Goal: Task Accomplishment & Management: Use online tool/utility

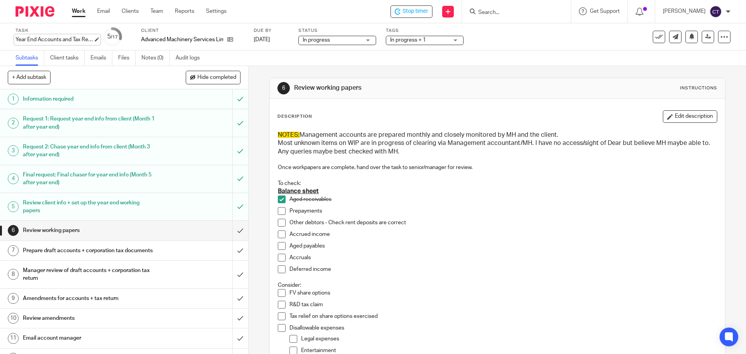
scroll to position [39, 0]
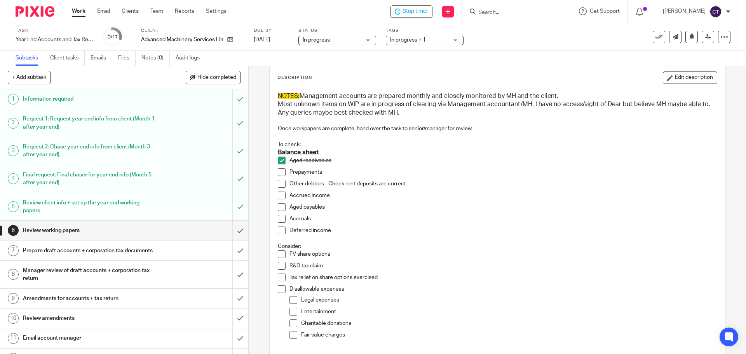
click at [278, 172] on span at bounding box center [282, 172] width 8 height 8
drag, startPoint x: 278, startPoint y: 183, endPoint x: 282, endPoint y: 193, distance: 10.6
click at [278, 184] on span at bounding box center [282, 184] width 8 height 8
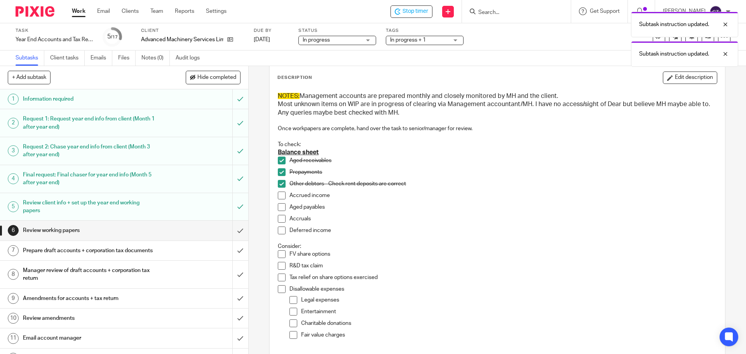
drag, startPoint x: 283, startPoint y: 195, endPoint x: 279, endPoint y: 203, distance: 8.9
click at [283, 196] on span at bounding box center [282, 196] width 8 height 8
drag, startPoint x: 278, startPoint y: 210, endPoint x: 279, endPoint y: 220, distance: 10.6
click at [278, 211] on span at bounding box center [282, 207] width 8 height 8
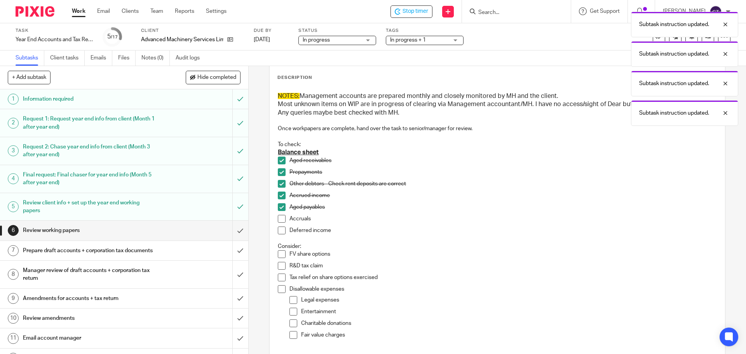
click at [280, 222] on span at bounding box center [282, 219] width 8 height 8
drag, startPoint x: 276, startPoint y: 231, endPoint x: 281, endPoint y: 233, distance: 4.5
click at [278, 232] on span at bounding box center [282, 231] width 8 height 8
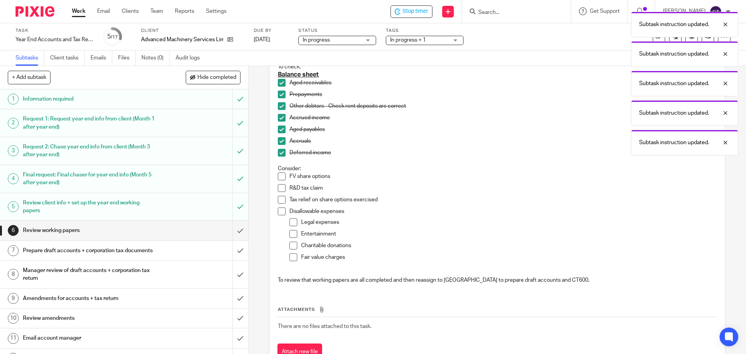
scroll to position [147, 0]
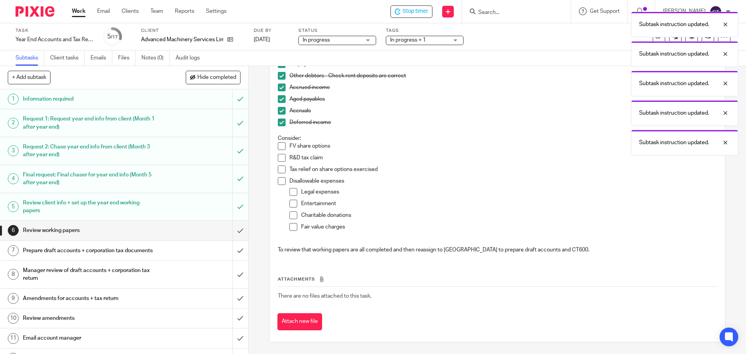
click at [279, 145] on span at bounding box center [282, 146] width 8 height 8
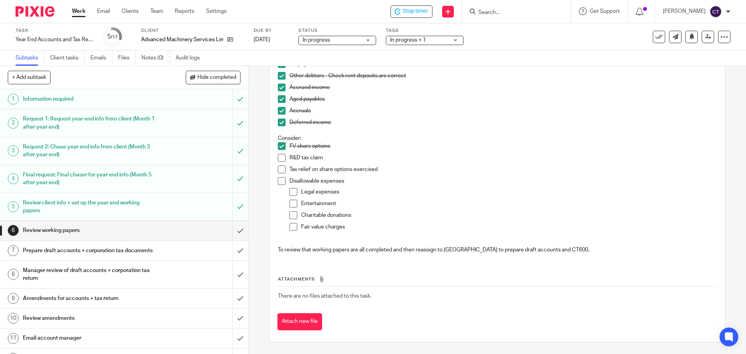
click at [280, 182] on span at bounding box center [282, 181] width 8 height 8
click at [233, 231] on input "submit" at bounding box center [124, 230] width 248 height 19
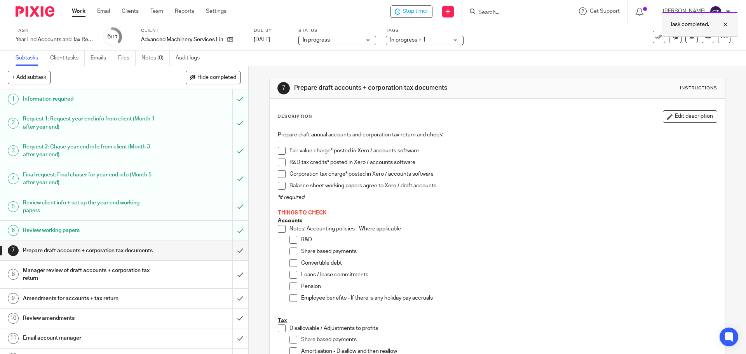
drag, startPoint x: 725, startPoint y: 22, endPoint x: 719, endPoint y: 31, distance: 10.6
click at [725, 23] on div at bounding box center [719, 24] width 21 height 9
click at [705, 37] on icon at bounding box center [708, 37] width 6 height 6
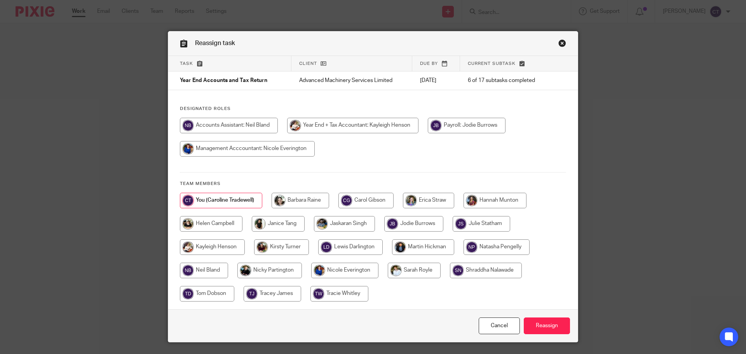
drag, startPoint x: 346, startPoint y: 124, endPoint x: 419, endPoint y: 195, distance: 101.7
click at [346, 125] on input "radio" at bounding box center [352, 126] width 131 height 16
radio input "true"
drag, startPoint x: 530, startPoint y: 321, endPoint x: 505, endPoint y: 311, distance: 26.5
click at [529, 320] on input "Reassign" at bounding box center [547, 326] width 46 height 17
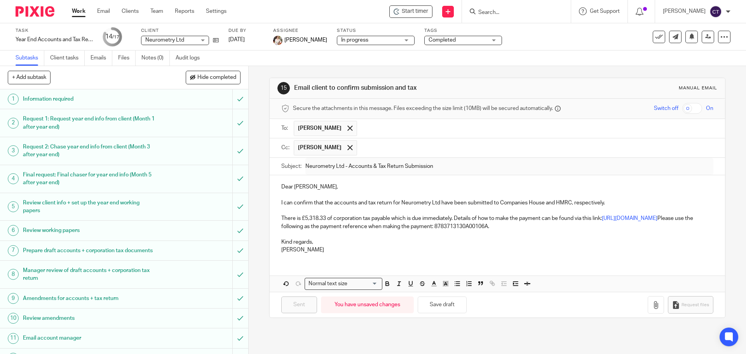
click at [511, 12] on input "Search" at bounding box center [513, 12] width 70 height 7
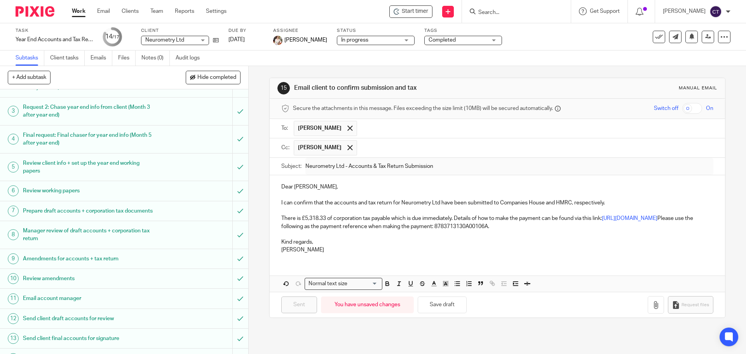
scroll to position [122, 0]
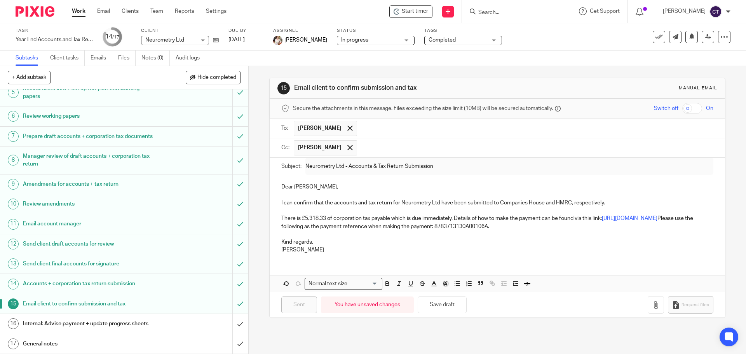
click at [111, 327] on h1 "Internal: Advise payment + update progress sheets" at bounding box center [90, 324] width 134 height 12
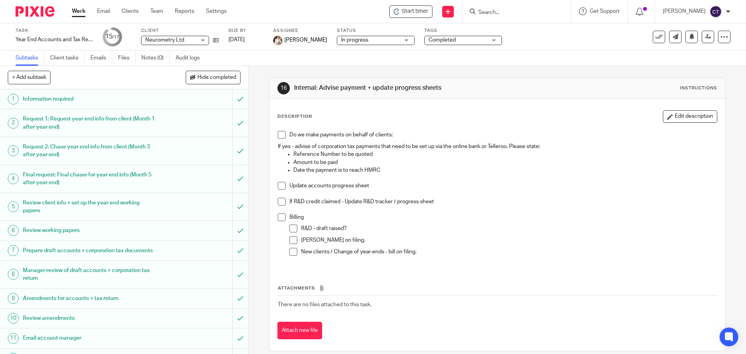
click at [293, 229] on span at bounding box center [294, 229] width 8 height 8
click at [280, 218] on span at bounding box center [282, 217] width 8 height 8
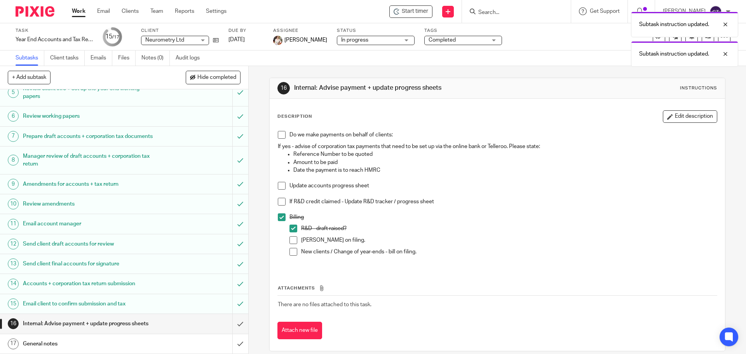
scroll to position [122, 0]
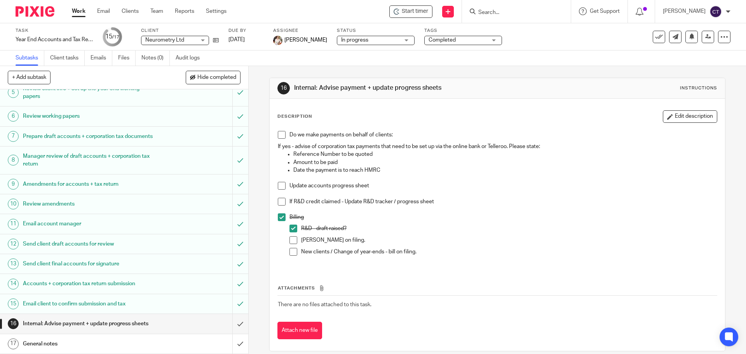
click at [281, 187] on span at bounding box center [282, 186] width 8 height 8
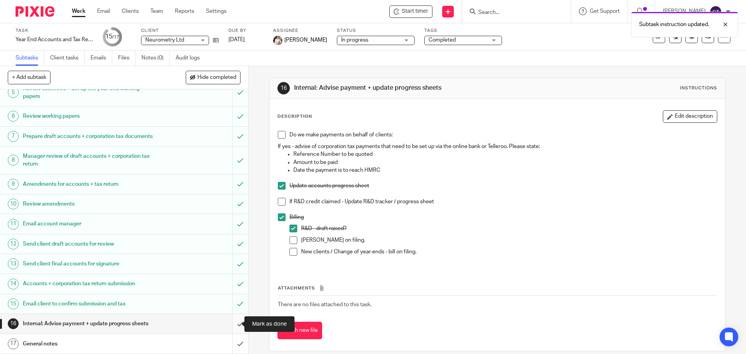
click at [230, 321] on input "submit" at bounding box center [124, 323] width 248 height 19
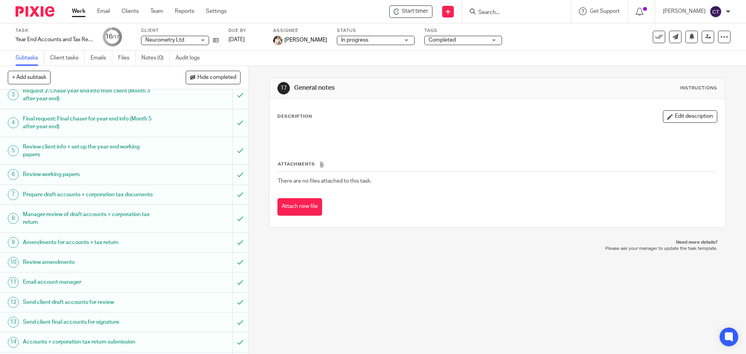
scroll to position [122, 0]
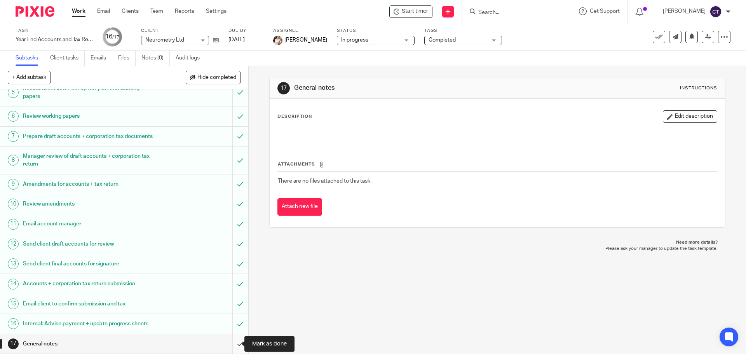
click at [234, 343] on input "submit" at bounding box center [124, 343] width 248 height 19
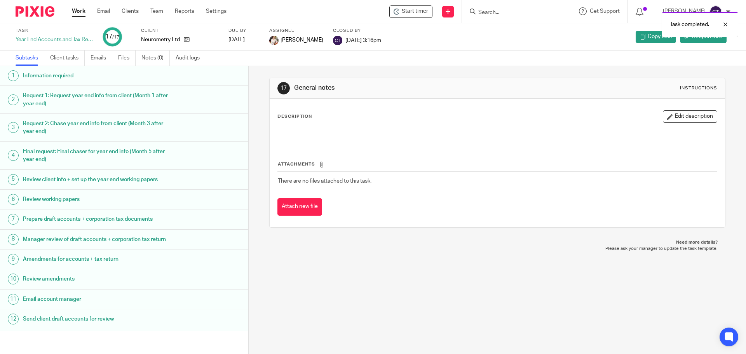
click at [489, 12] on div "Task completed." at bounding box center [555, 23] width 365 height 30
click at [481, 9] on div "Task completed." at bounding box center [555, 23] width 365 height 30
click at [468, 8] on div "Task completed." at bounding box center [555, 23] width 365 height 30
click at [477, 8] on div "Task completed." at bounding box center [555, 23] width 365 height 30
click at [482, 11] on input "Search" at bounding box center [513, 12] width 70 height 7
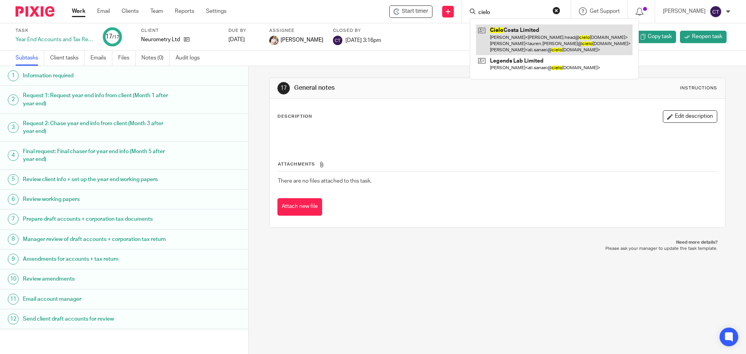
type input "cielo"
click at [495, 36] on link at bounding box center [554, 39] width 157 height 31
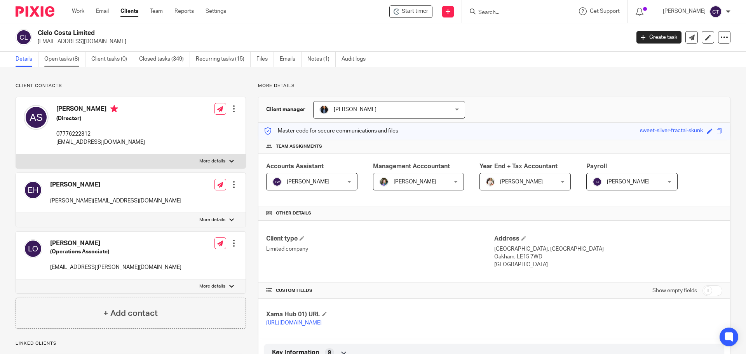
drag, startPoint x: 69, startPoint y: 60, endPoint x: 72, endPoint y: 64, distance: 5.2
click at [70, 61] on link "Open tasks (8)" at bounding box center [64, 59] width 41 height 15
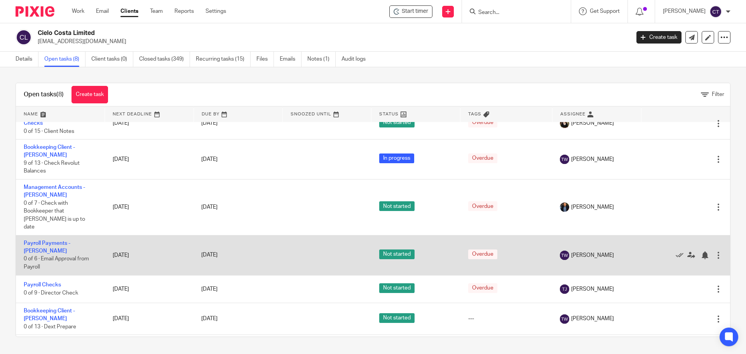
scroll to position [80, 0]
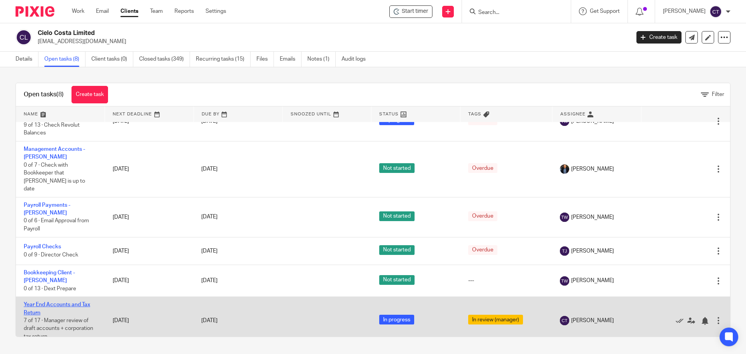
click at [37, 302] on link "Year End Accounts and Tax Return" at bounding box center [57, 308] width 66 height 13
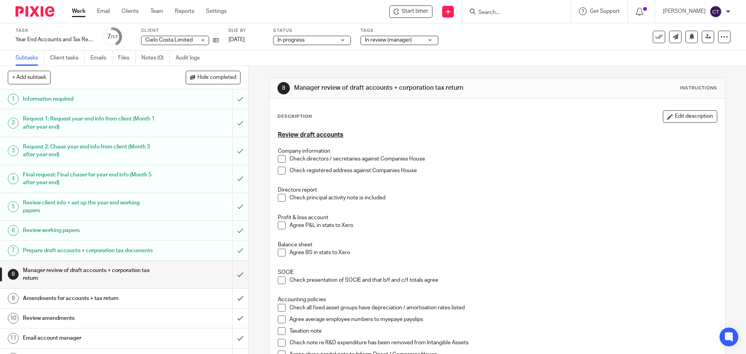
click at [480, 16] on input "Search" at bounding box center [513, 12] width 70 height 7
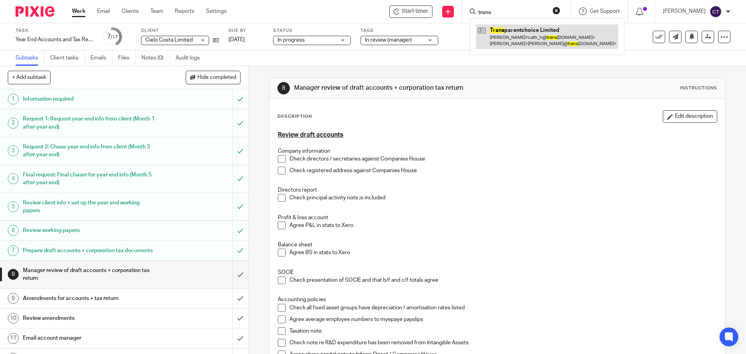
type input "trans"
click at [496, 28] on link at bounding box center [547, 36] width 142 height 24
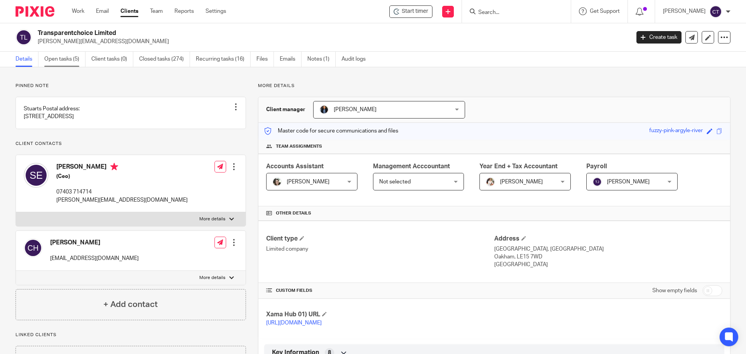
click at [58, 61] on link "Open tasks (5)" at bounding box center [64, 59] width 41 height 15
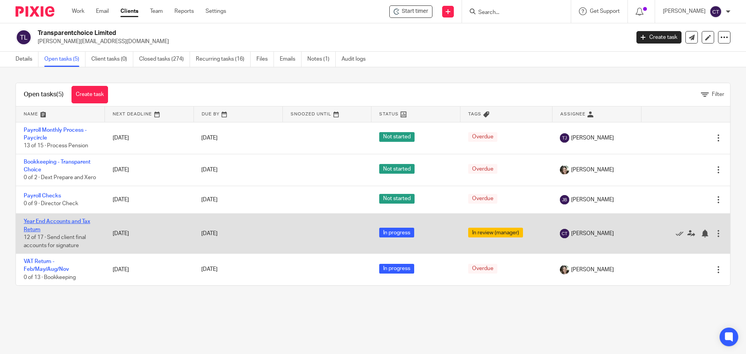
click at [32, 231] on link "Year End Accounts and Tax Return" at bounding box center [57, 225] width 66 height 13
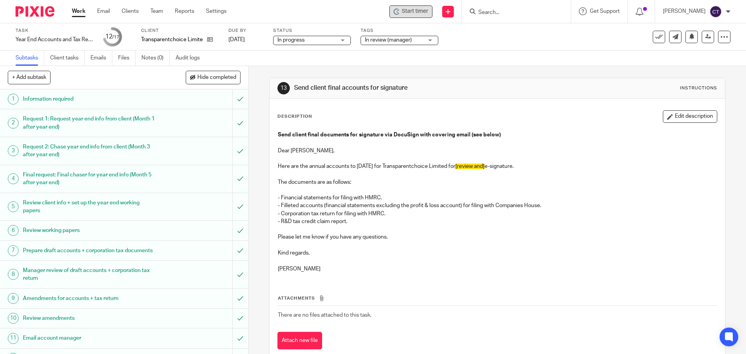
click at [411, 10] on span "Start timer" at bounding box center [415, 11] width 26 height 8
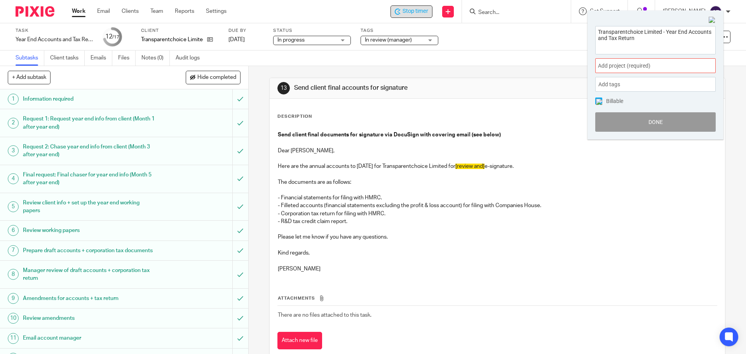
click at [622, 68] on span "Add project (required) :" at bounding box center [647, 66] width 98 height 8
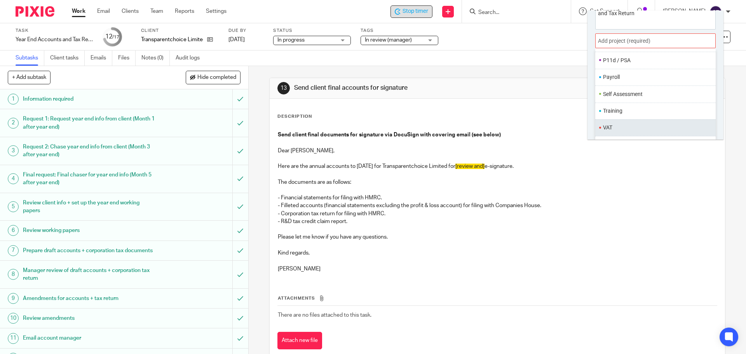
scroll to position [38, 0]
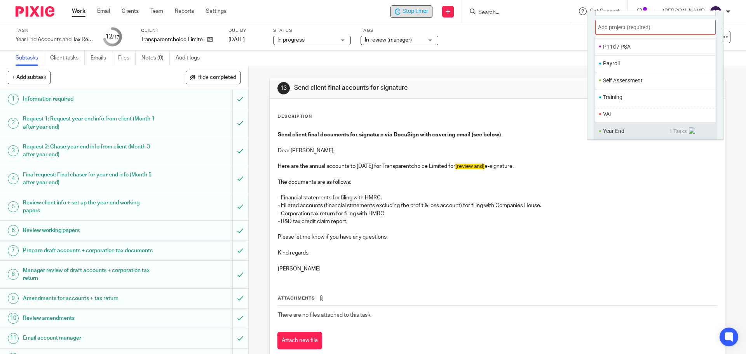
click at [612, 127] on li "Year End" at bounding box center [636, 131] width 66 height 8
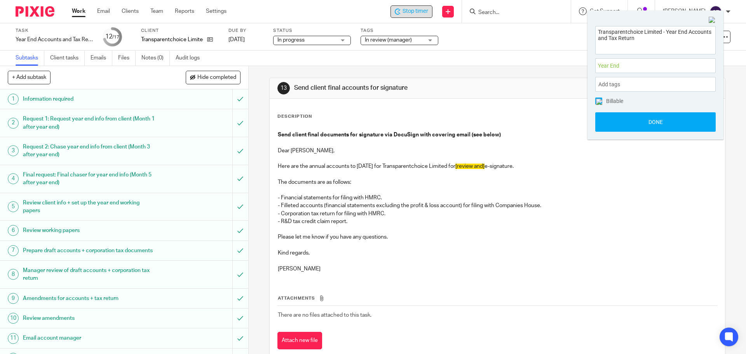
scroll to position [0, 0]
click at [609, 118] on button "Done" at bounding box center [655, 121] width 120 height 19
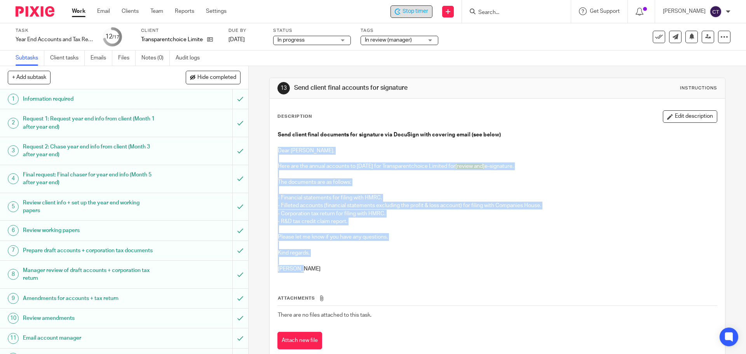
drag, startPoint x: 277, startPoint y: 150, endPoint x: 330, endPoint y: 271, distance: 132.1
click at [330, 271] on div "Send client final documents for signature via DocuSign with covering email (see…" at bounding box center [497, 203] width 447 height 152
copy div "Dear Stuart, Here are the annual accounts to 31 Dec 2024 for Transparentchoice …"
click at [340, 122] on div "Description Edit description Send client final documents for signature via Docu…" at bounding box center [498, 194] width 440 height 169
click at [396, 10] on icon at bounding box center [398, 12] width 6 height 6
